Goal: Transaction & Acquisition: Purchase product/service

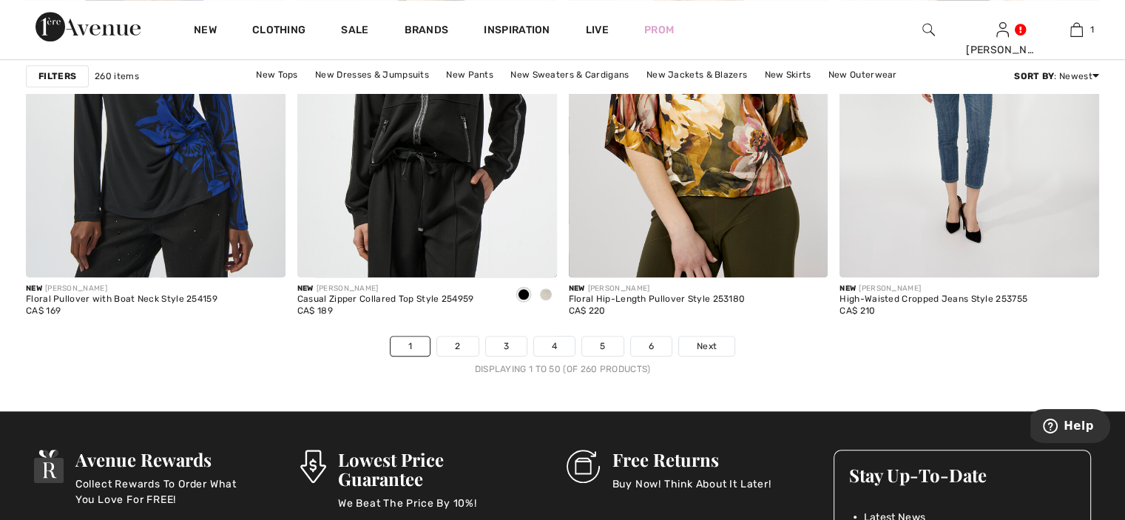
scroll to position [6861, 0]
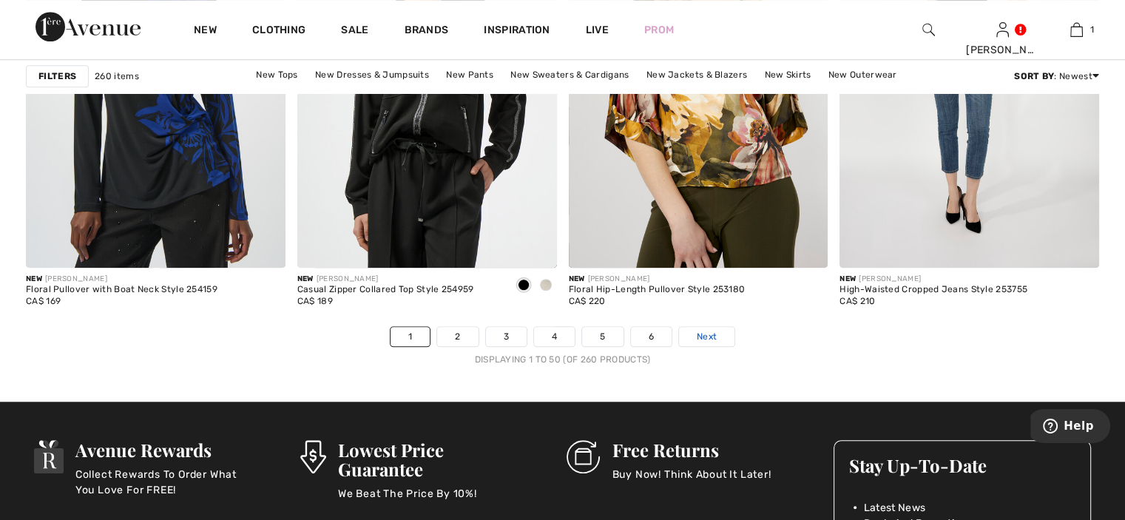
click at [707, 330] on span "Next" at bounding box center [707, 336] width 20 height 13
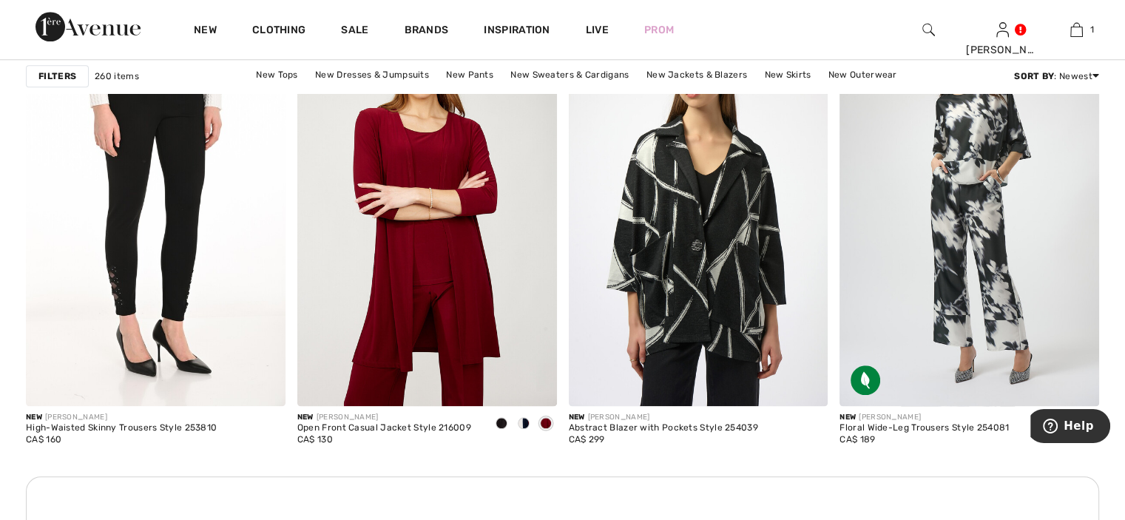
scroll to position [1797, 0]
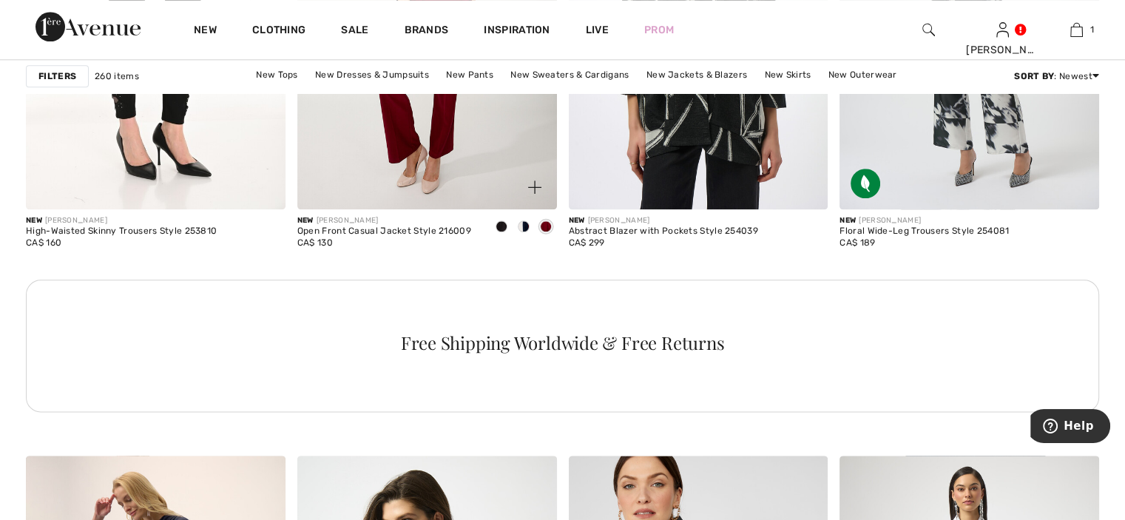
click at [465, 116] on img at bounding box center [427, 14] width 260 height 389
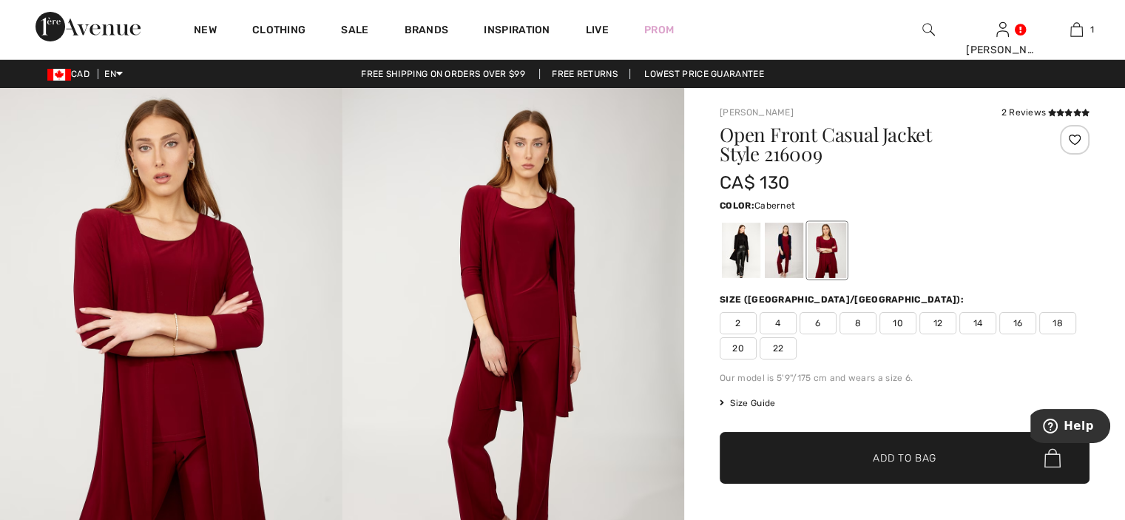
click at [1016, 326] on span "16" at bounding box center [1017, 323] width 37 height 22
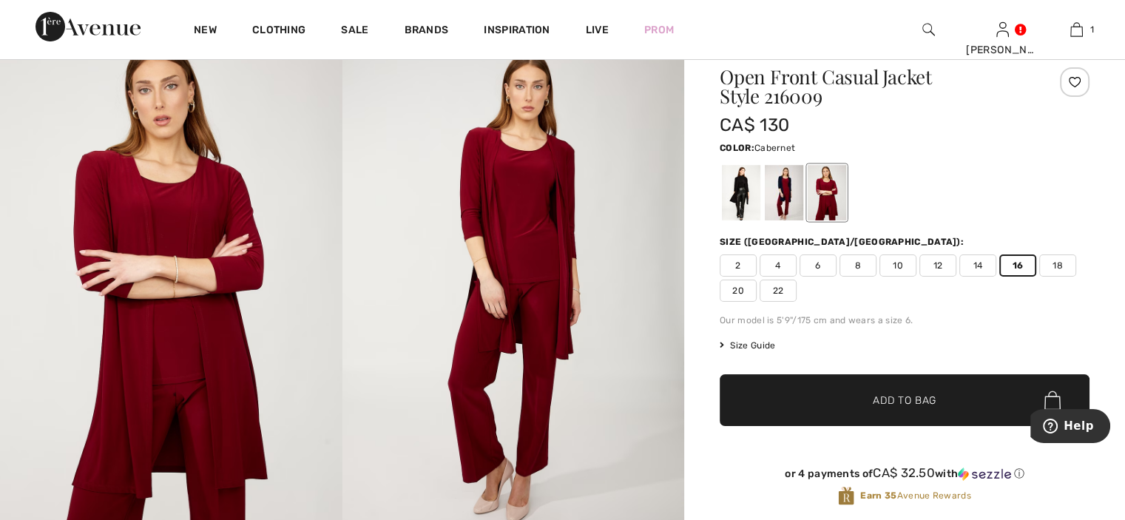
scroll to position [66, 0]
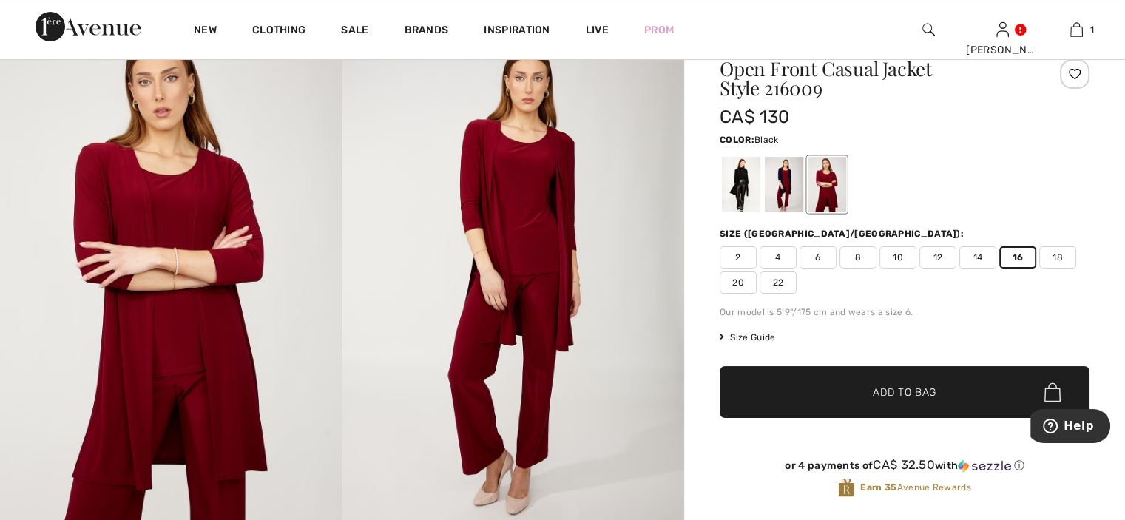
click at [742, 186] on div at bounding box center [741, 184] width 38 height 55
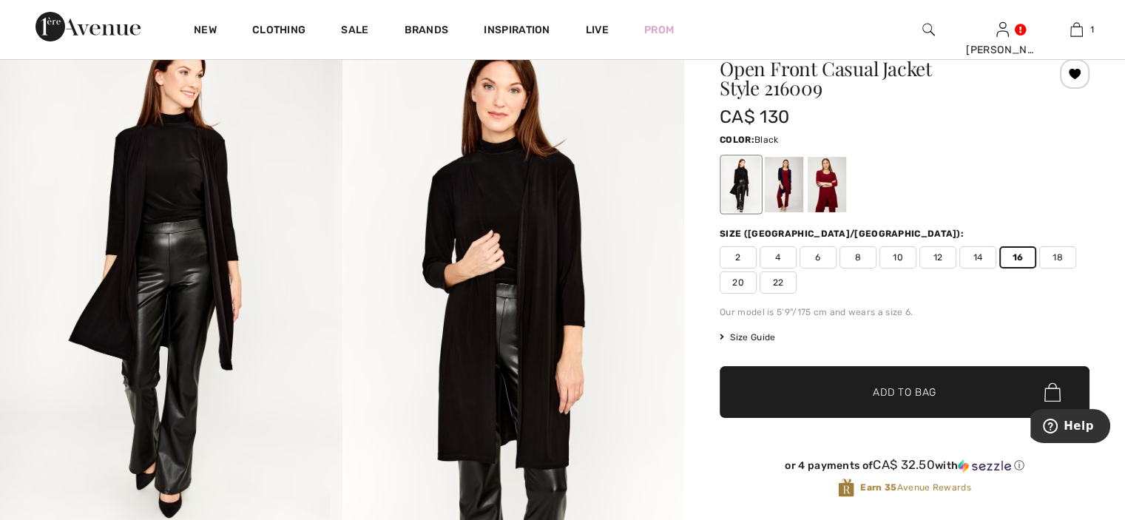
click at [861, 390] on span "✔ Added to Bag" at bounding box center [882, 393] width 90 height 16
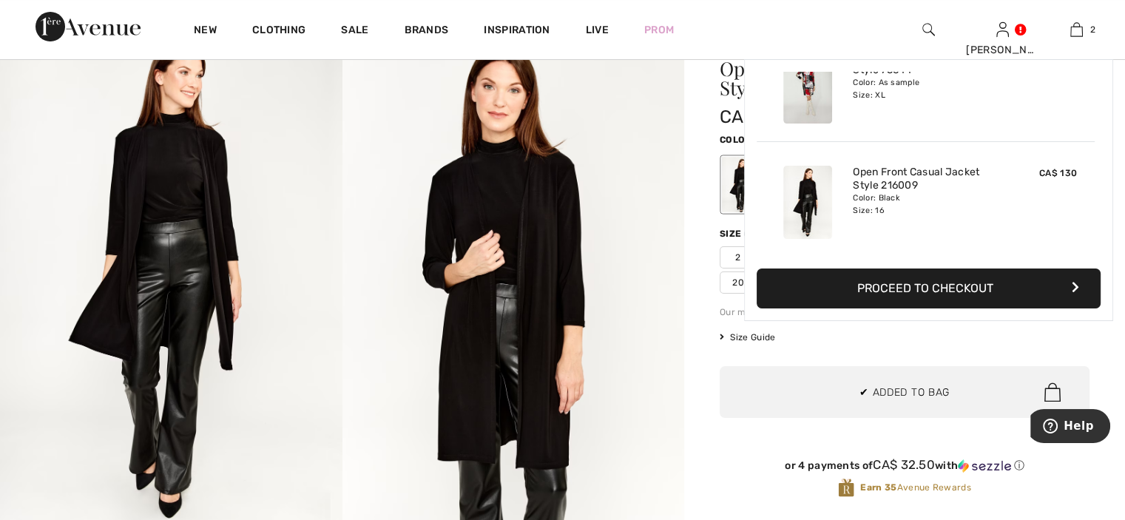
scroll to position [0, 0]
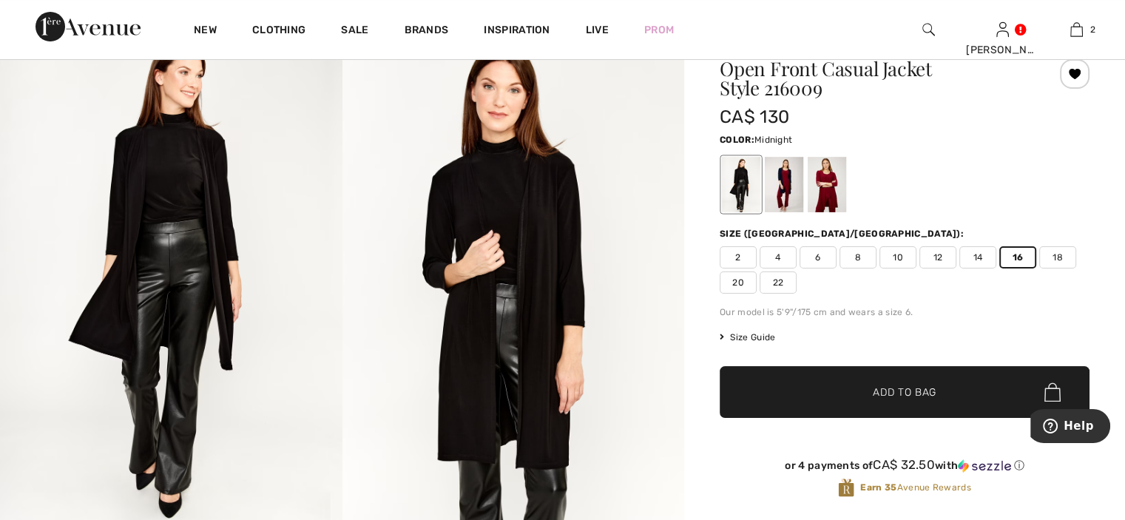
click at [785, 189] on div at bounding box center [784, 184] width 38 height 55
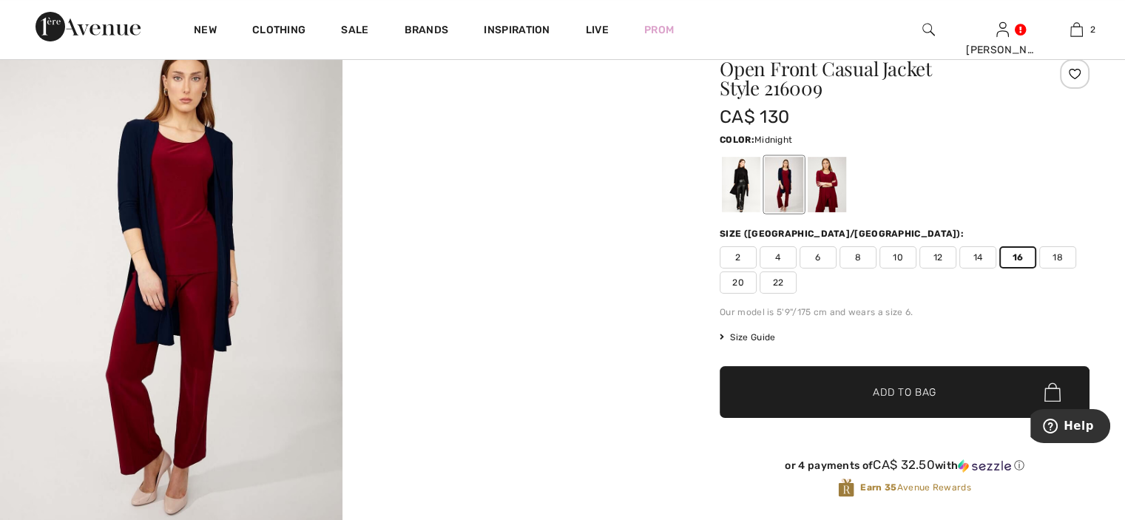
click at [952, 389] on span "✔ Added to Bag Add to Bag" at bounding box center [904, 392] width 370 height 52
